Goal: Obtain resource: Download file/media

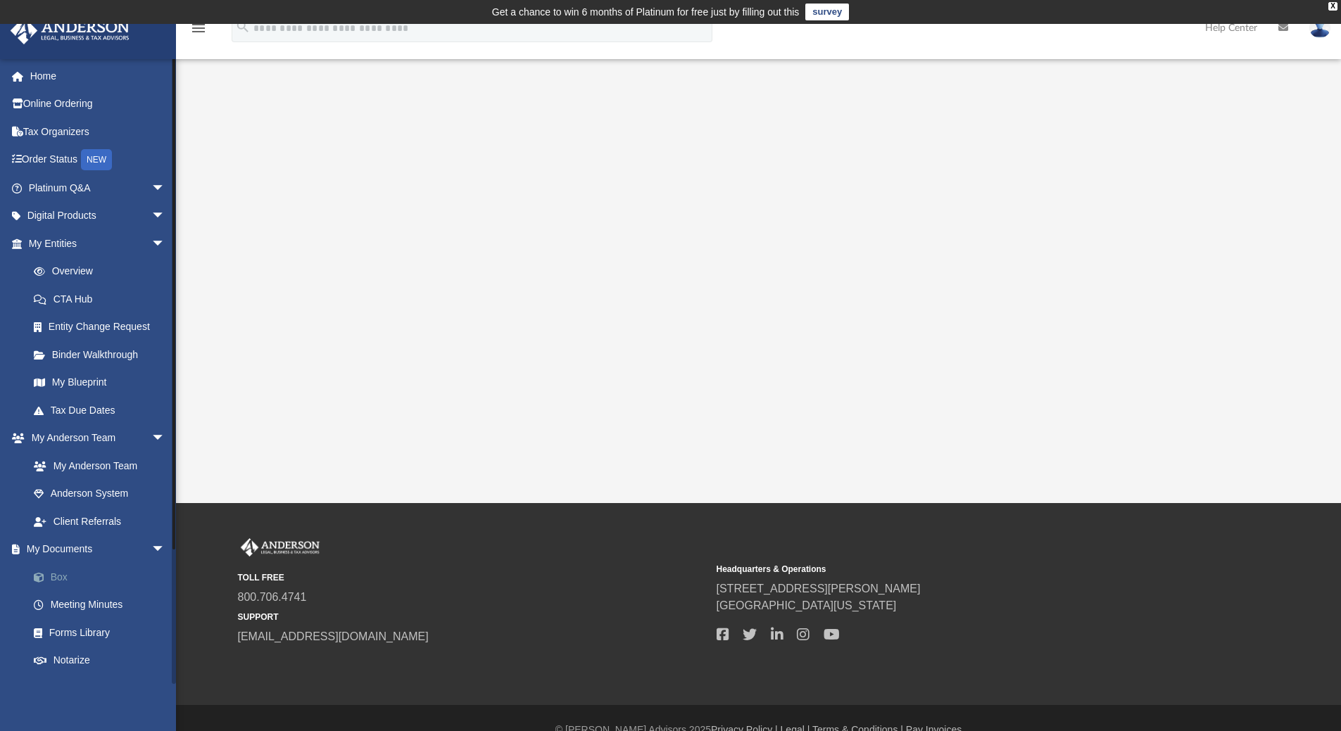
click at [62, 574] on link "Box" at bounding box center [103, 577] width 167 height 28
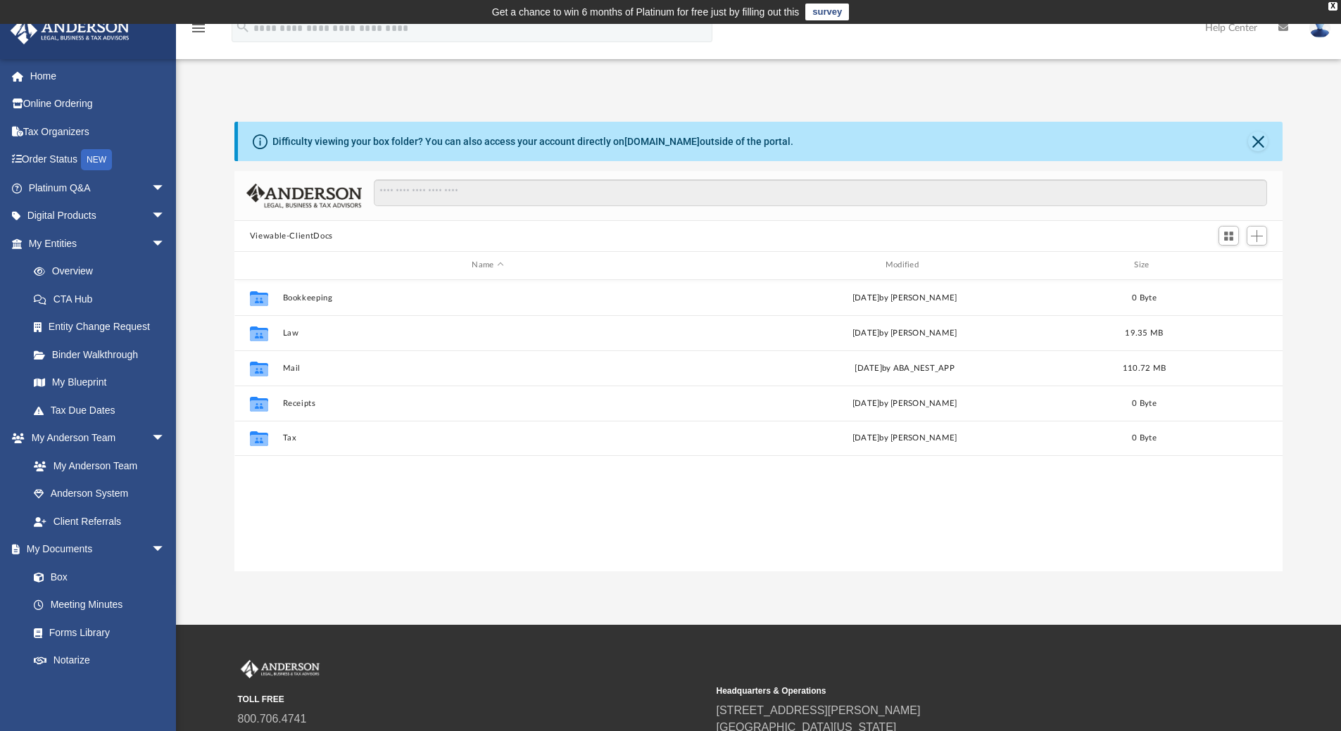
scroll to position [310, 1038]
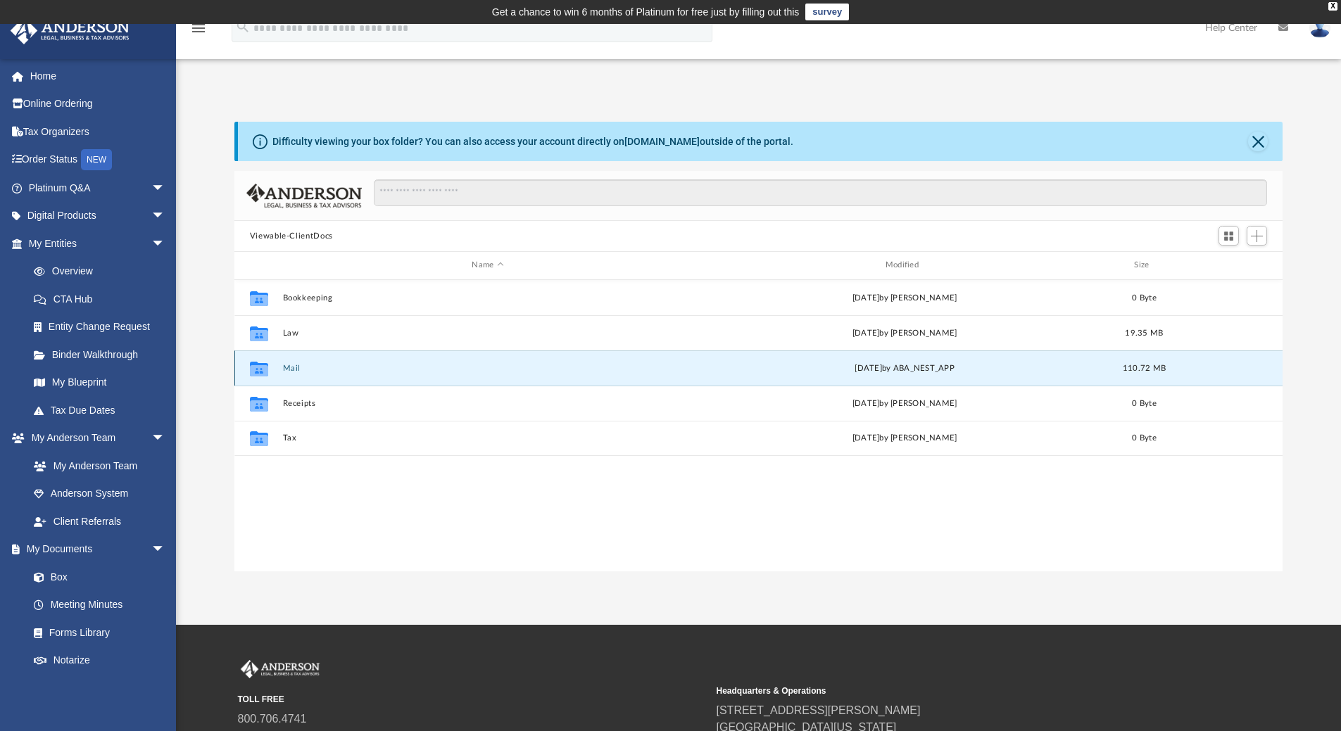
click at [289, 371] on button "Mail" at bounding box center [487, 368] width 410 height 9
click at [260, 374] on icon "grid" at bounding box center [259, 370] width 18 height 11
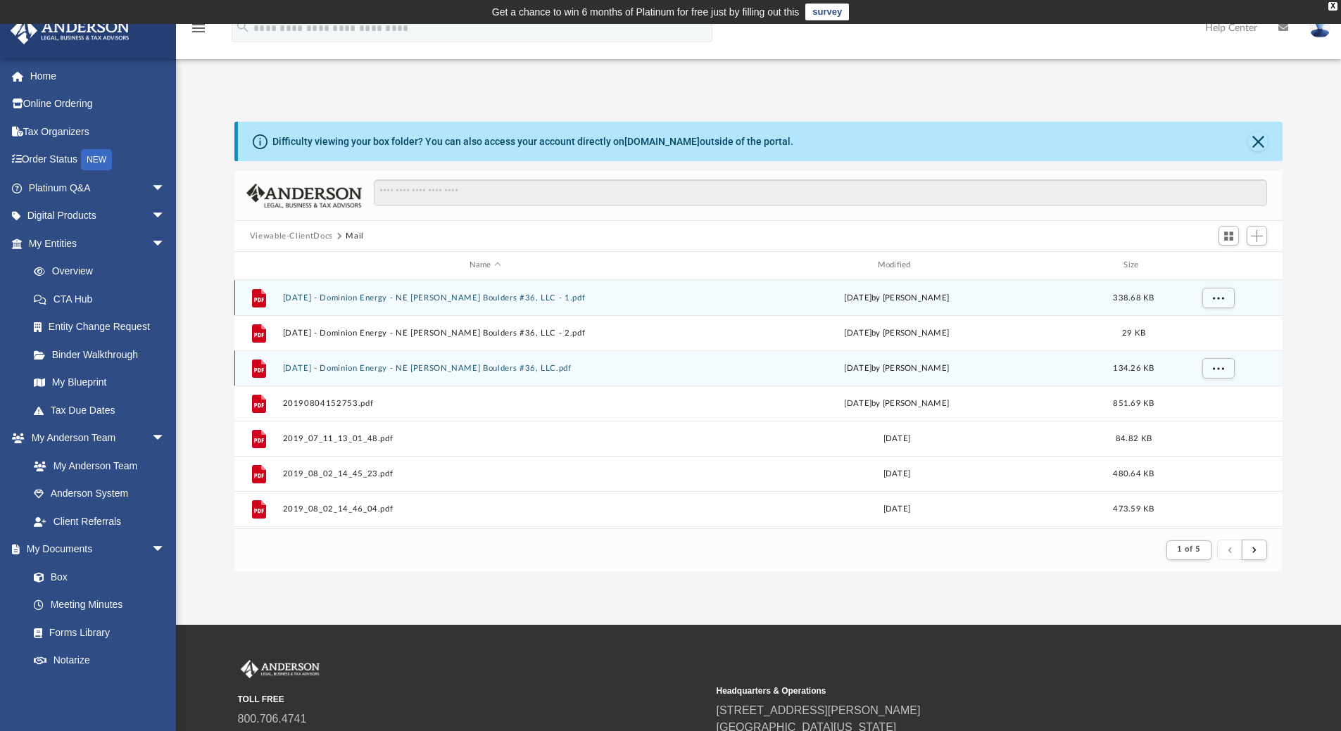
scroll to position [266, 1038]
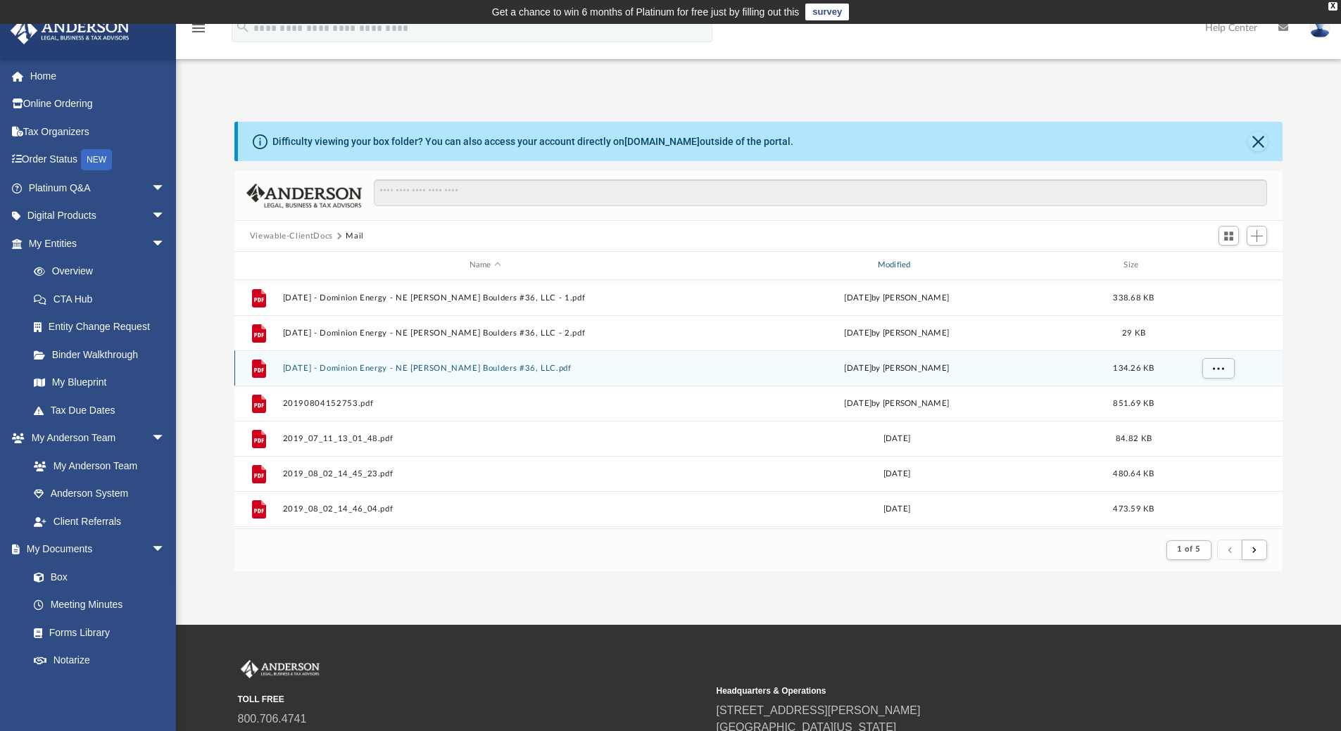
click at [899, 265] on div "Modified" at bounding box center [895, 265] width 405 height 13
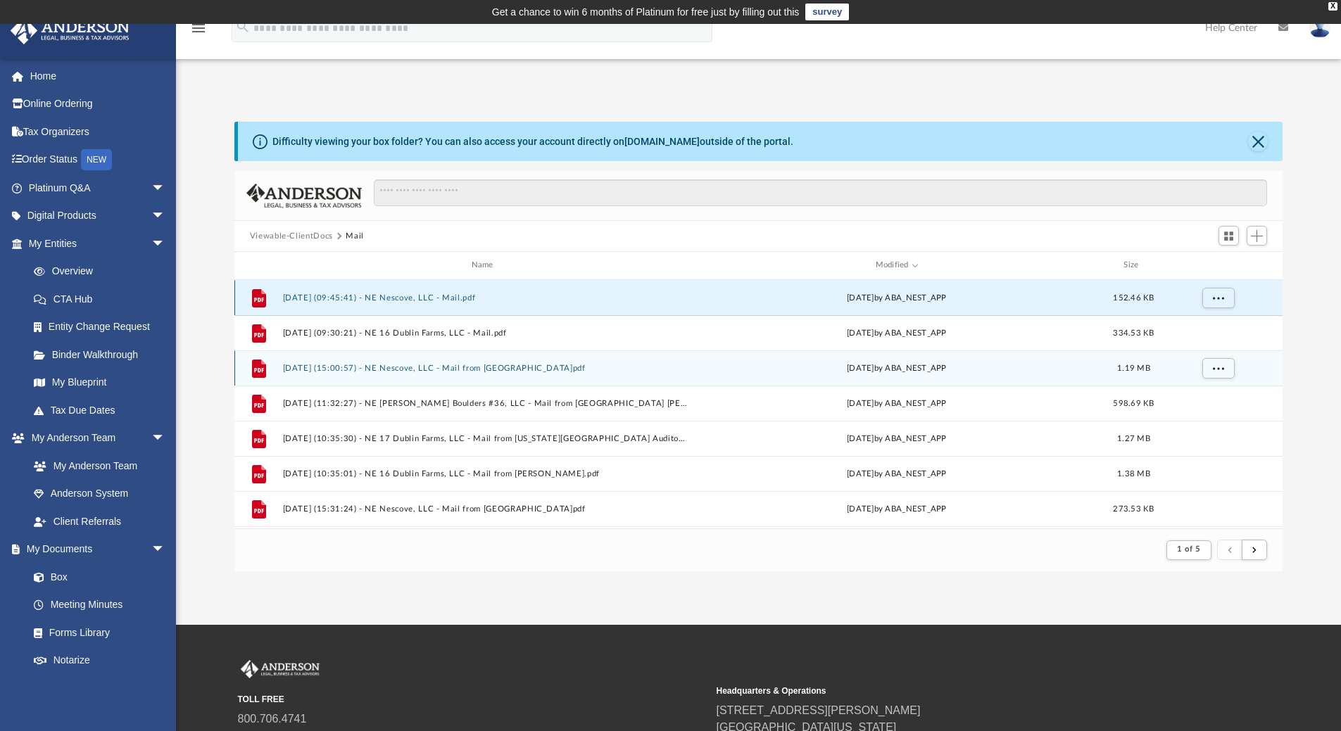
click at [436, 298] on button "[DATE] (09:45:41) - NE Nescove, LLC - Mail.pdf" at bounding box center [484, 298] width 405 height 9
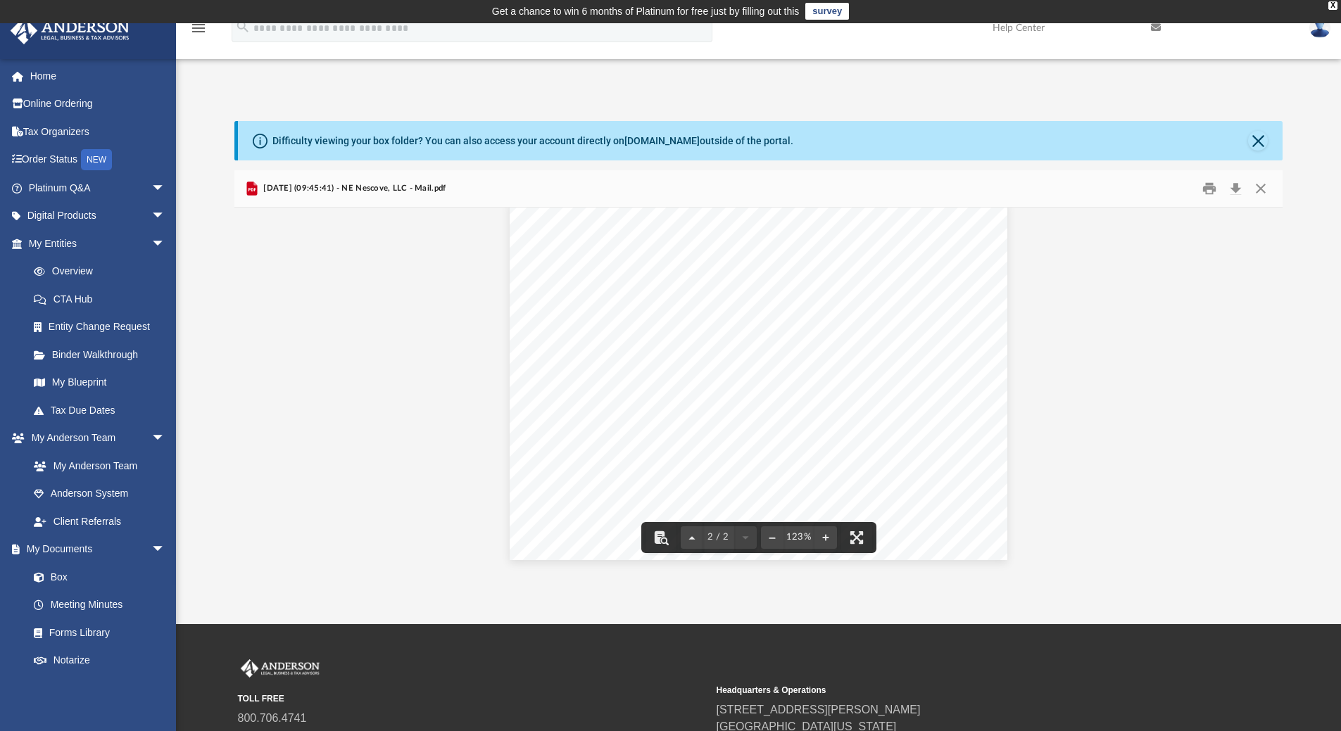
scroll to position [0, 0]
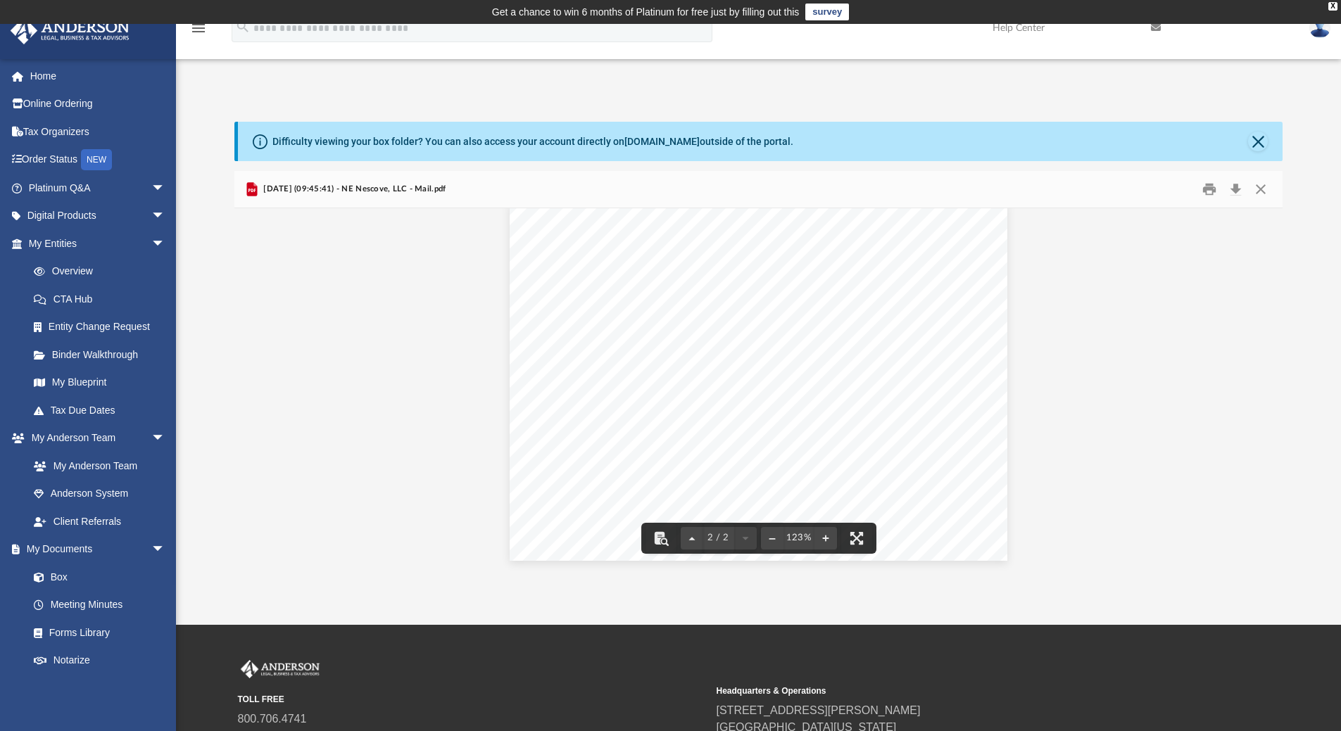
click at [658, 390] on div "Page 2" at bounding box center [759, 382] width 498 height 360
click at [1262, 189] on button "Close" at bounding box center [1260, 190] width 25 height 22
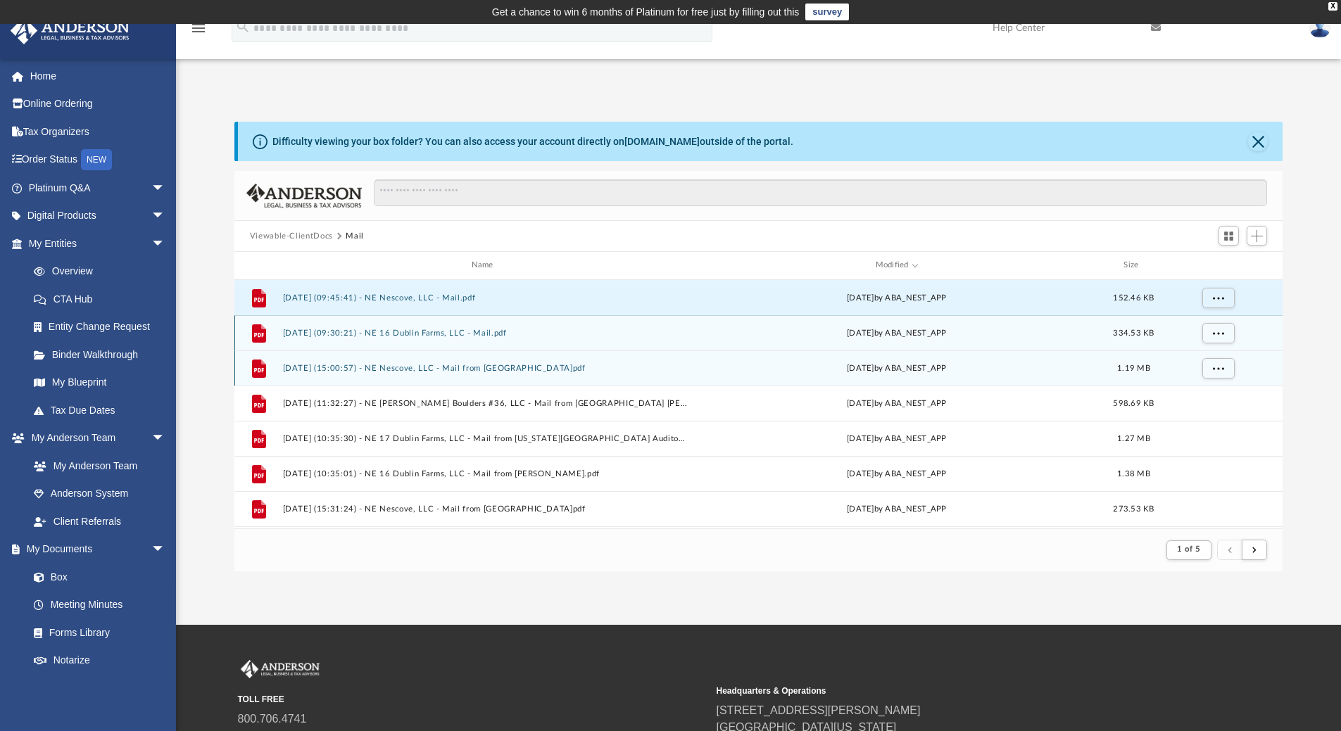
click at [453, 336] on button "[DATE] (09:30:21) - NE 16 Dublin Farms, LLC - Mail.pdf" at bounding box center [484, 333] width 405 height 9
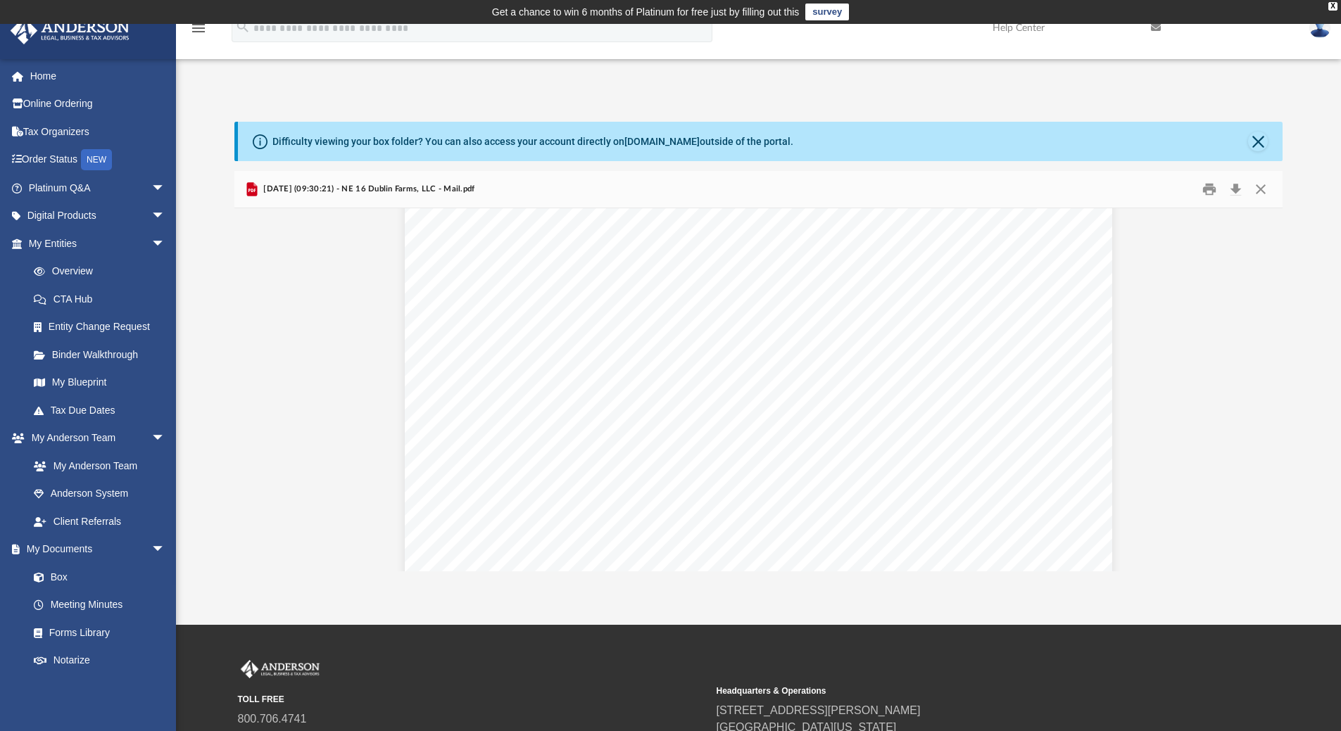
scroll to position [1267, 0]
